Goal: Communication & Community: Answer question/provide support

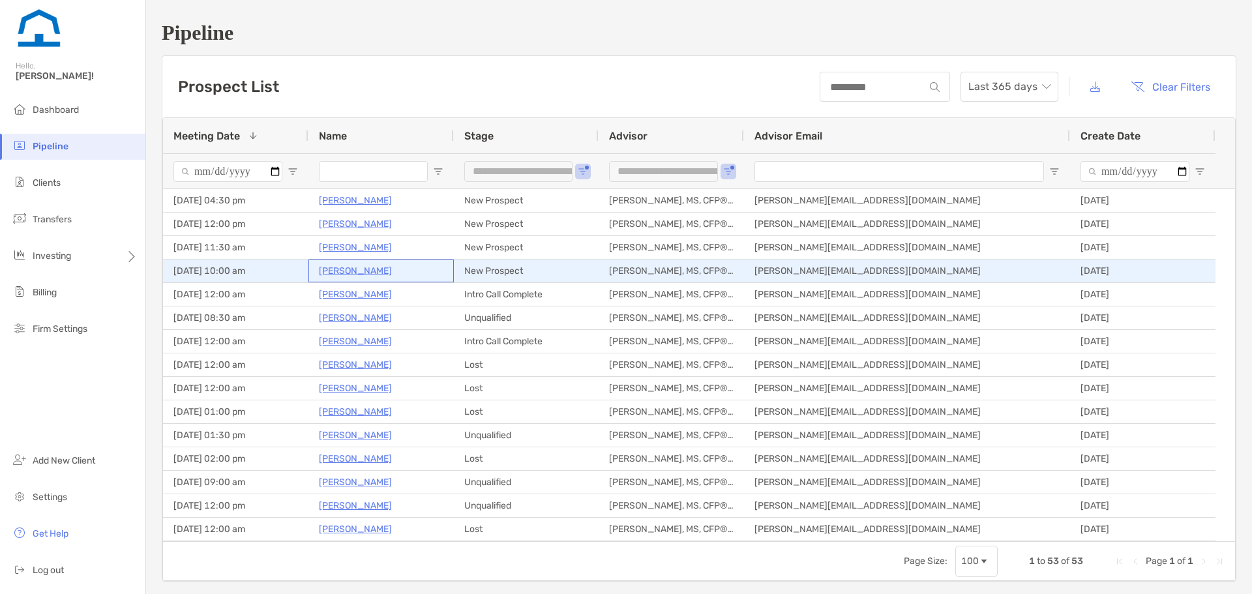
click at [379, 268] on p "[PERSON_NAME]" at bounding box center [355, 271] width 73 height 16
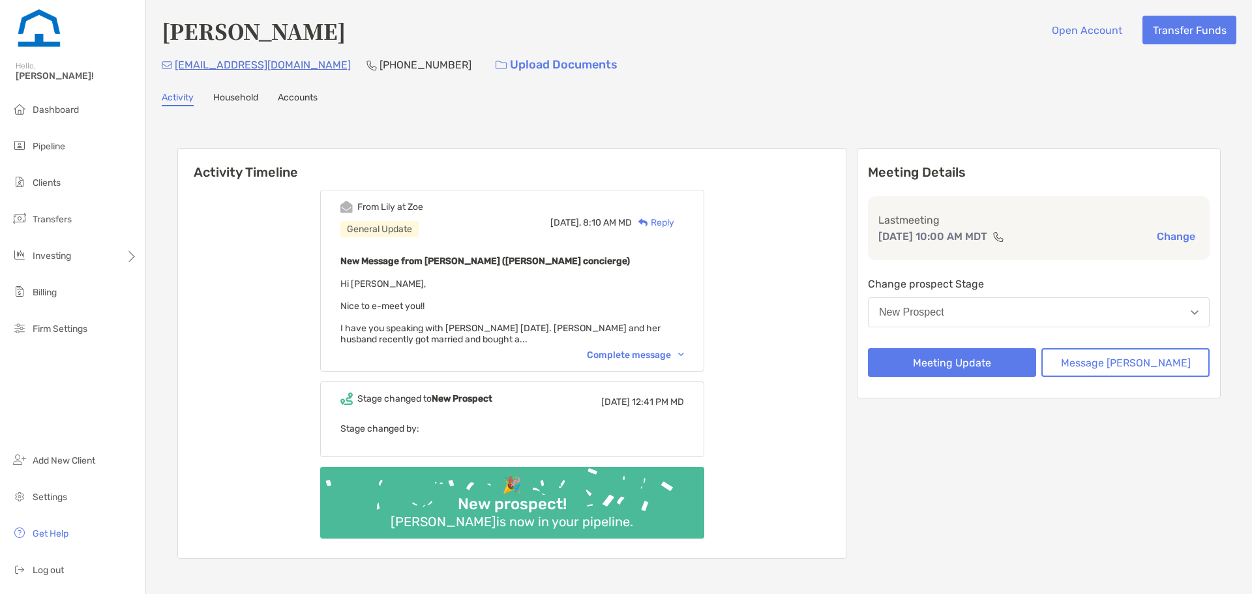
click at [981, 308] on button "New Prospect" at bounding box center [1039, 312] width 342 height 30
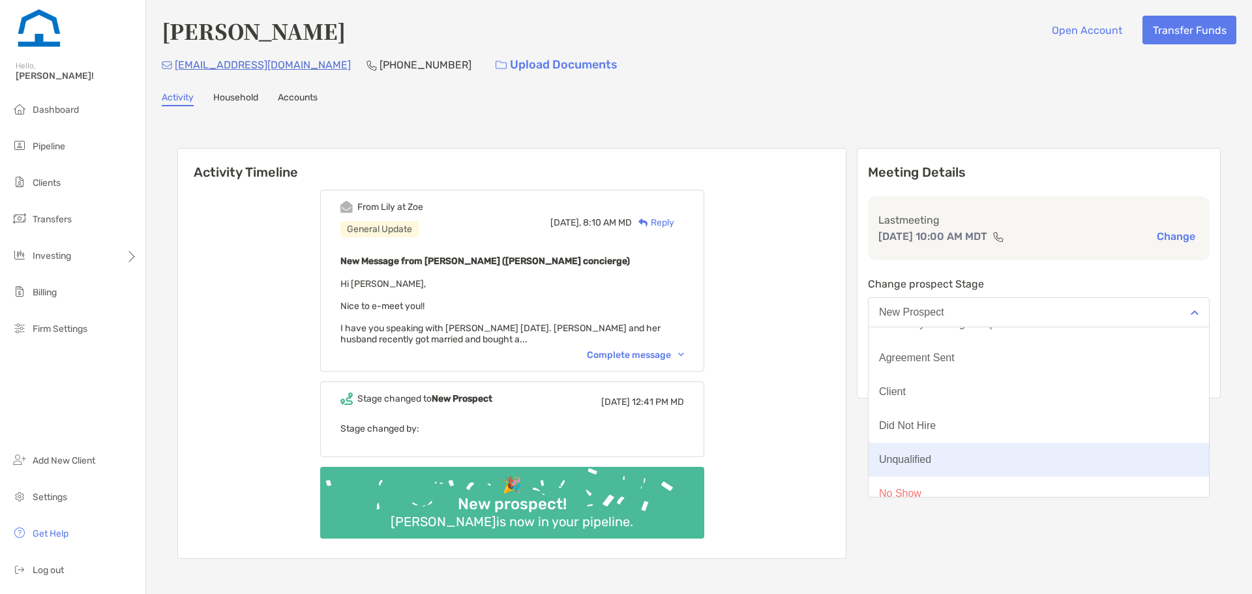
scroll to position [102, 0]
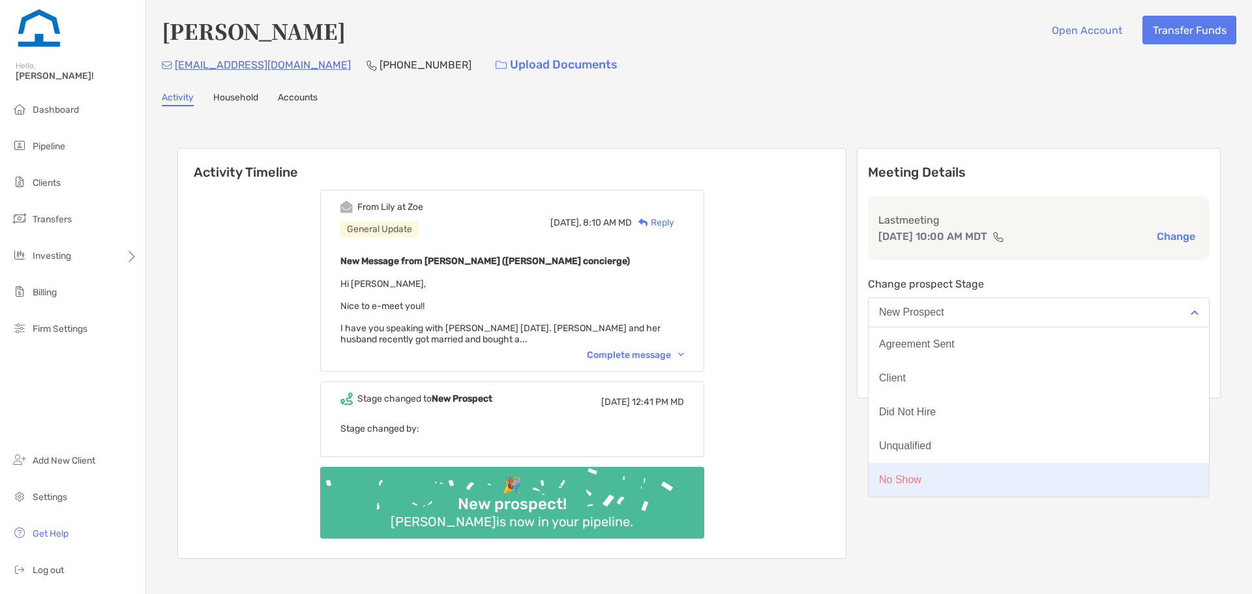
click at [921, 482] on div "No Show" at bounding box center [900, 480] width 42 height 12
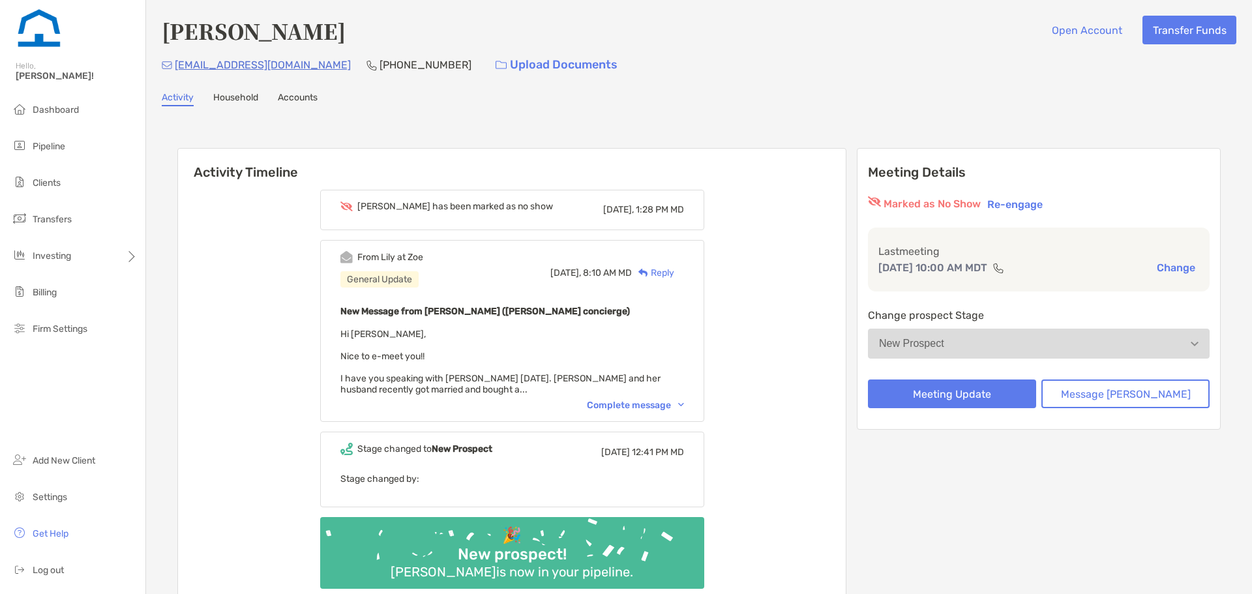
click at [674, 271] on div "Reply" at bounding box center [653, 273] width 42 height 14
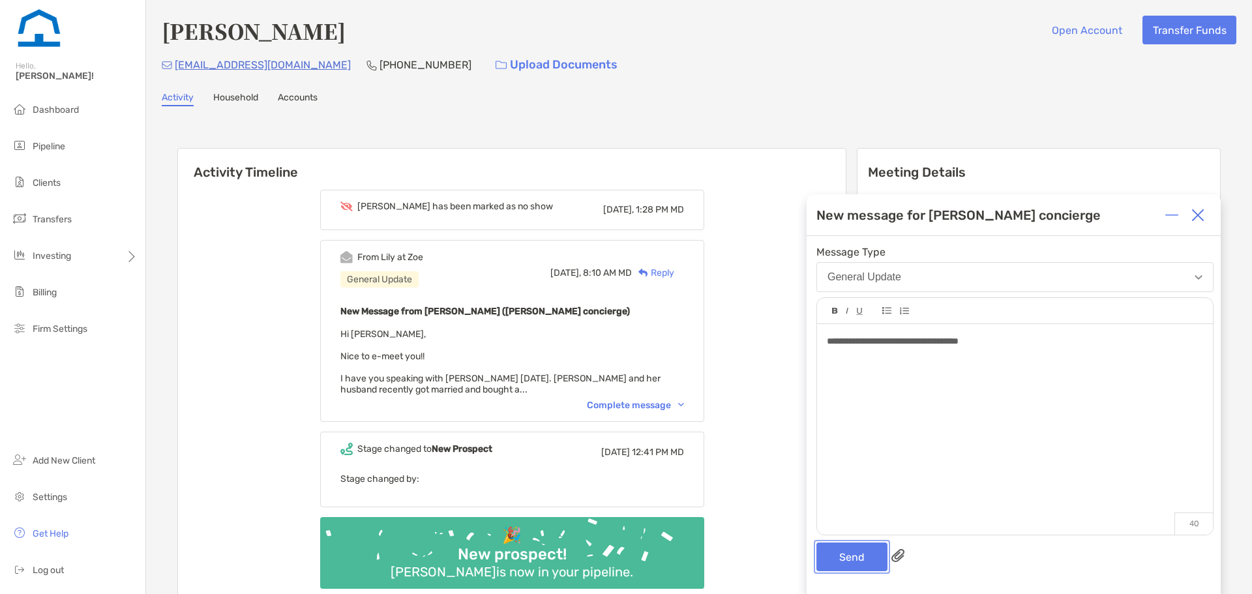
click at [867, 558] on button "Send" at bounding box center [851, 556] width 71 height 29
